Goal: Task Accomplishment & Management: Complete application form

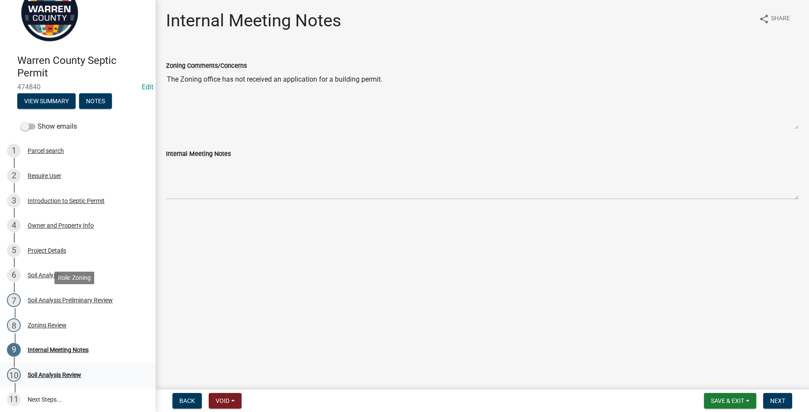
scroll to position [89, 0]
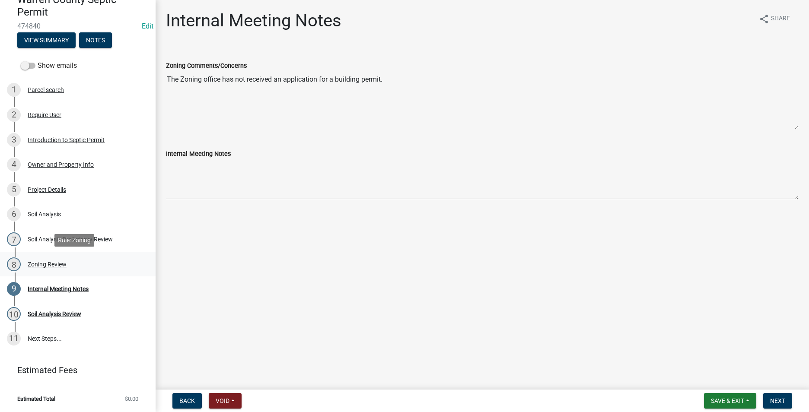
click at [42, 262] on div "Zoning Review" at bounding box center [47, 264] width 39 height 6
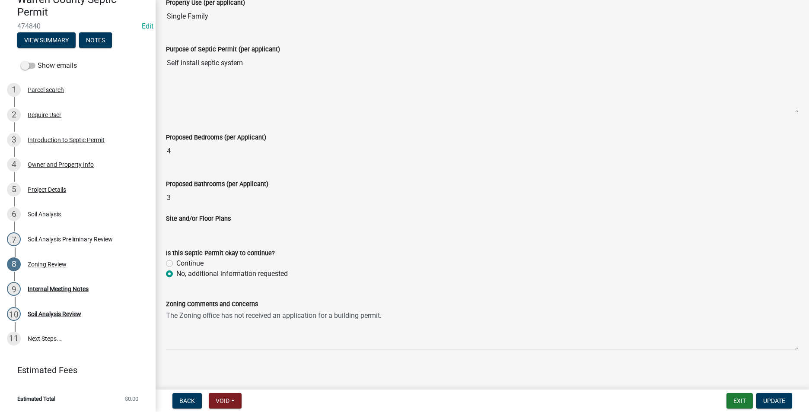
scroll to position [235, 0]
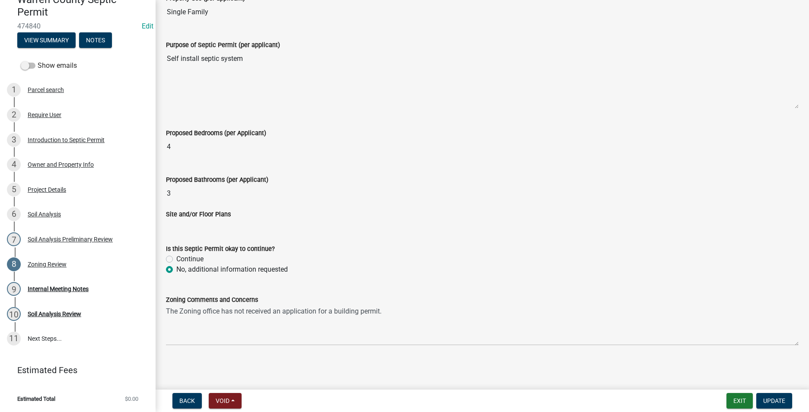
click at [176, 258] on label "Continue" at bounding box center [189, 259] width 27 height 10
click at [176, 258] on input "Continue" at bounding box center [179, 257] width 6 height 6
radio input "true"
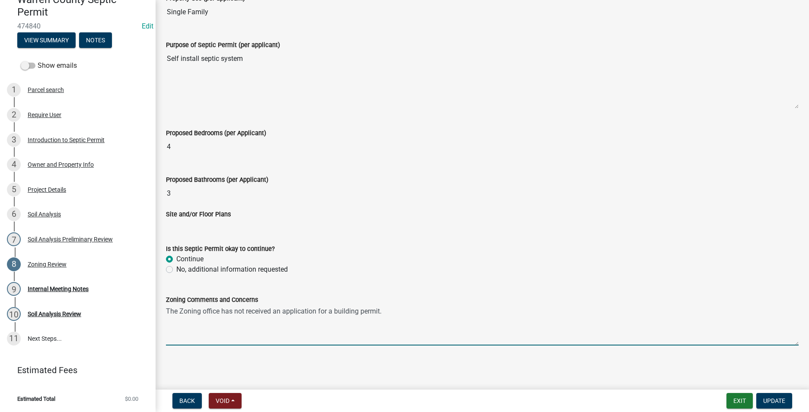
drag, startPoint x: 383, startPoint y: 312, endPoint x: 154, endPoint y: 312, distance: 229.0
click at [161, 321] on div "Zoning Comments and Concerns The Zoning office has not received an application …" at bounding box center [482, 314] width 646 height 63
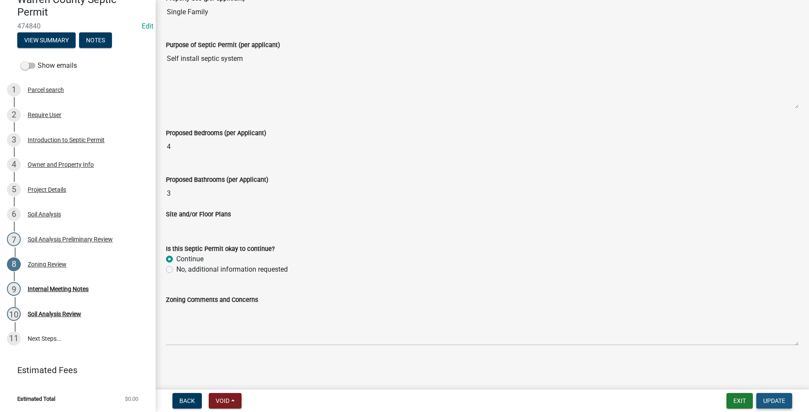
click at [774, 399] on span "Update" at bounding box center [774, 401] width 22 height 7
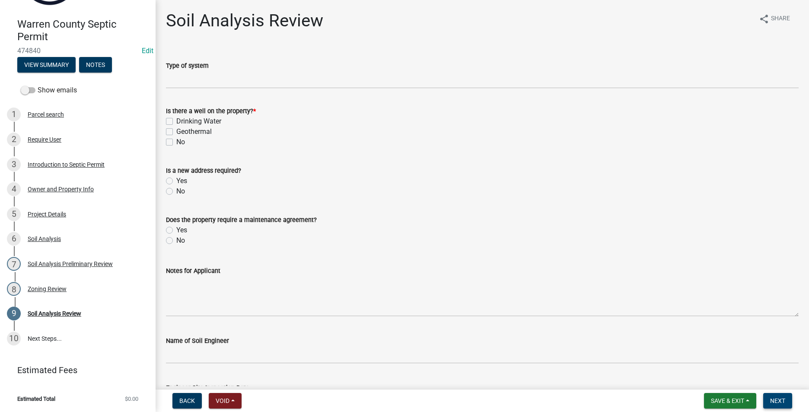
scroll to position [65, 0]
click at [730, 405] on button "Save & Exit" at bounding box center [730, 401] width 52 height 16
click at [710, 380] on button "Save & Exit" at bounding box center [721, 378] width 69 height 21
